Goal: Use online tool/utility: Utilize a website feature to perform a specific function

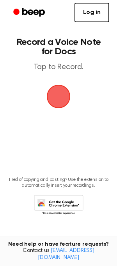
click at [87, 11] on link "Log in" at bounding box center [92, 13] width 35 height 20
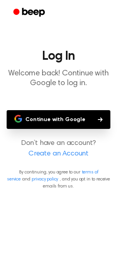
click at [71, 118] on button "Continue with Google" at bounding box center [59, 119] width 104 height 19
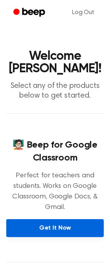
click at [61, 231] on link "Get It Now" at bounding box center [54, 228] width 97 height 18
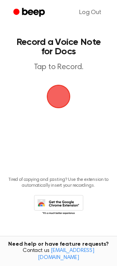
click at [59, 89] on span "button" at bounding box center [59, 97] width 44 height 44
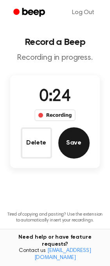
click at [71, 144] on button "Save" at bounding box center [73, 142] width 31 height 31
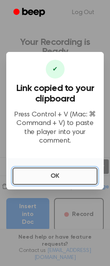
click at [51, 174] on button "OK" at bounding box center [55, 176] width 85 height 17
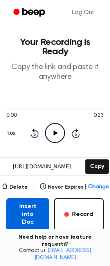
click at [39, 211] on button "Insert into Doc" at bounding box center [27, 214] width 43 height 33
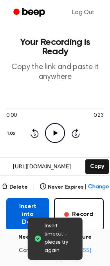
click at [14, 204] on button "Insert into Doc" at bounding box center [27, 214] width 43 height 33
click at [30, 210] on button "Insert into Doc" at bounding box center [27, 214] width 43 height 33
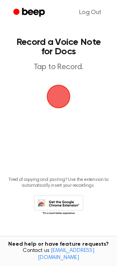
drag, startPoint x: 55, startPoint y: 90, endPoint x: 108, endPoint y: 77, distance: 54.3
click at [56, 90] on span "button" at bounding box center [58, 96] width 33 height 33
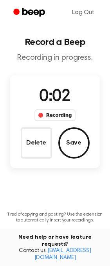
drag, startPoint x: 38, startPoint y: 144, endPoint x: 66, endPoint y: 148, distance: 28.5
click at [37, 144] on button "Delete" at bounding box center [36, 142] width 31 height 31
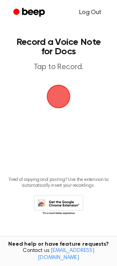
click at [92, 11] on link "Log Out" at bounding box center [91, 12] width 38 height 19
